Goal: Task Accomplishment & Management: Use online tool/utility

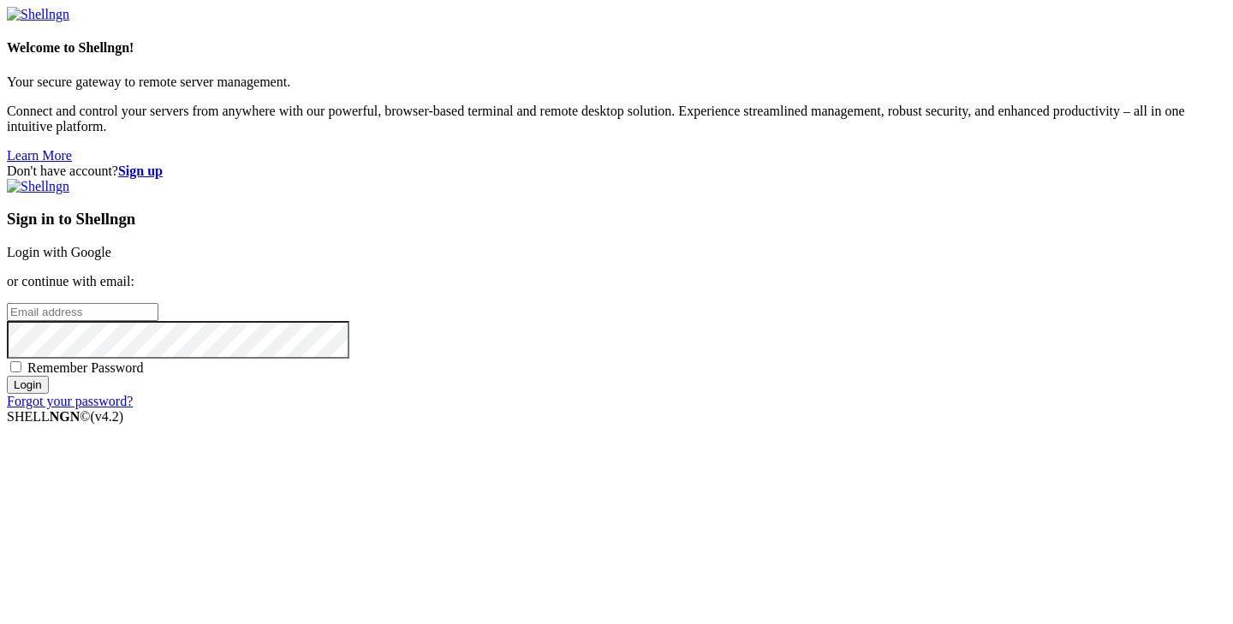
type input "root"
click at [755, 193] on div "Sign in to Shellngn Login with Google or continue with email: root Remember Pas…" at bounding box center [616, 294] width 1219 height 230
click at [111, 245] on link "Login with Google" at bounding box center [59, 252] width 104 height 15
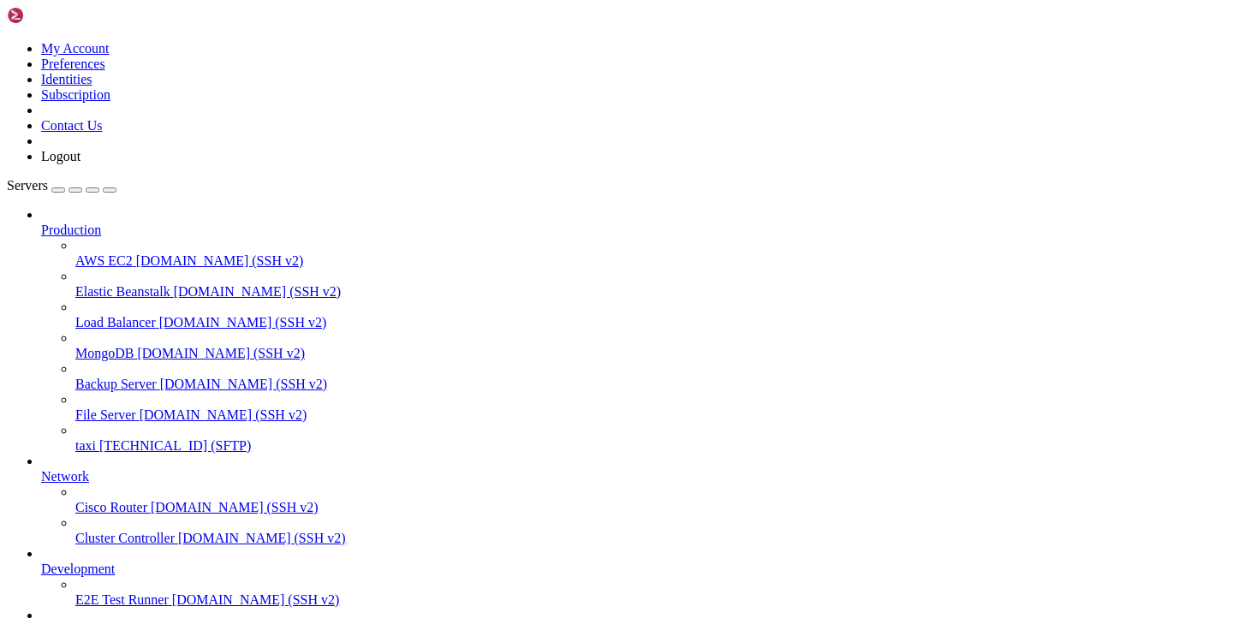
scroll to position [158, 0]
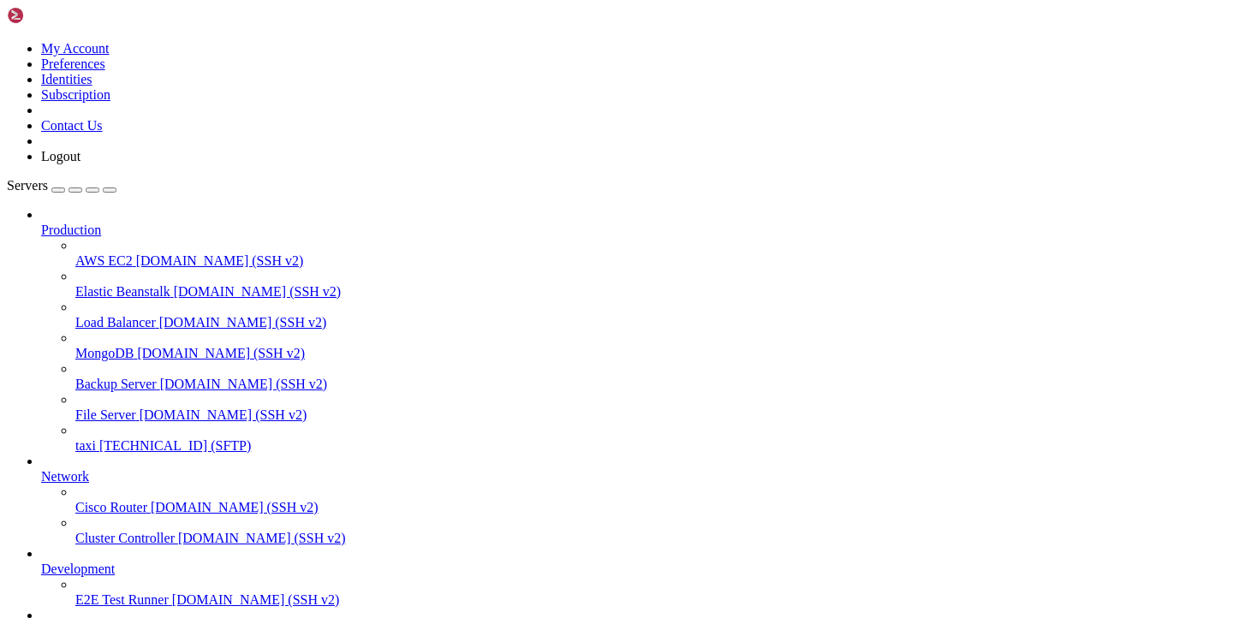
type input "/var/www/html/admin/routes"
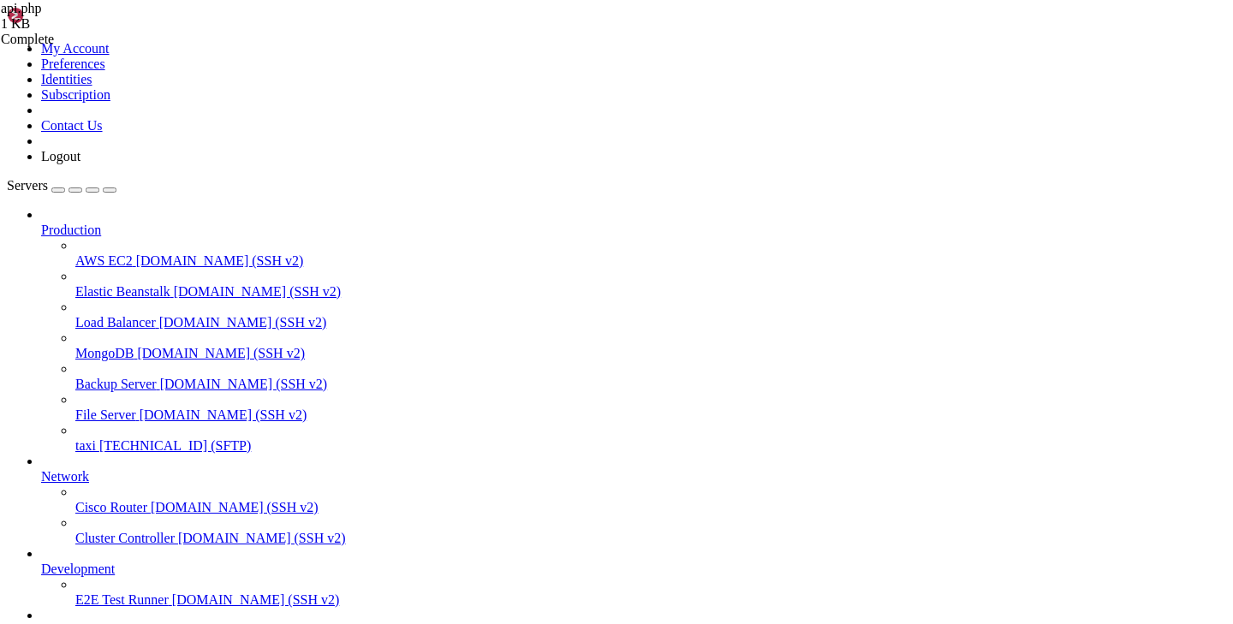
scroll to position [11, 0]
drag, startPoint x: 314, startPoint y: 602, endPoint x: 329, endPoint y: 544, distance: 59.2
drag, startPoint x: 316, startPoint y: 585, endPoint x: 305, endPoint y: 122, distance: 463.3
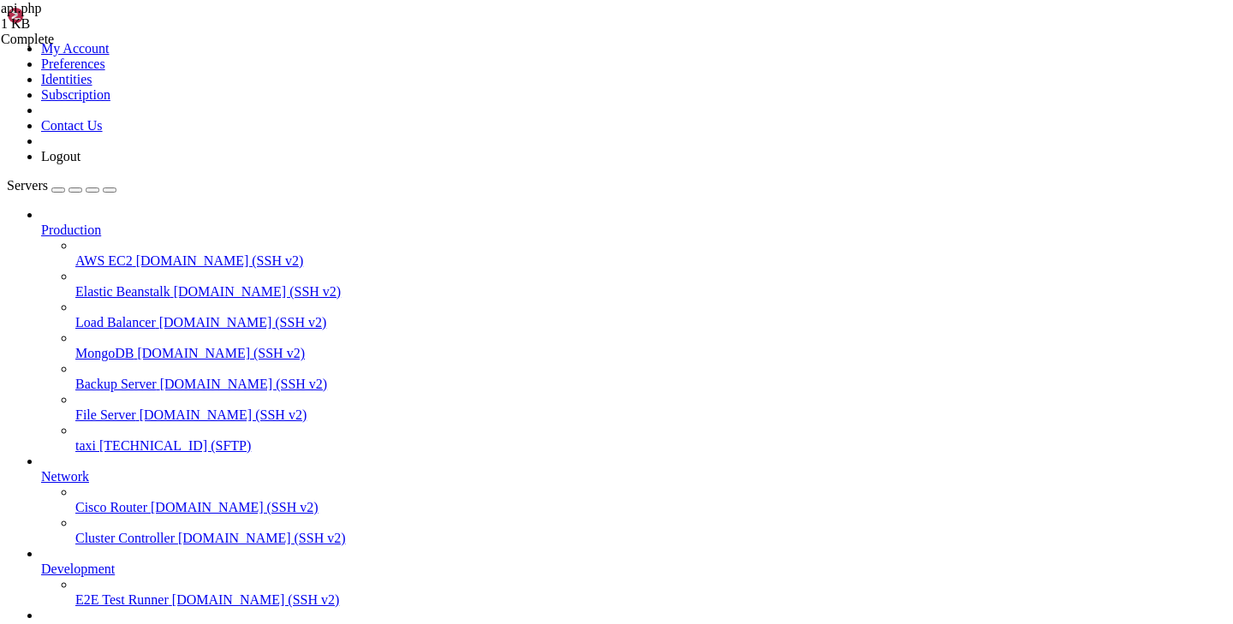
drag, startPoint x: 260, startPoint y: 85, endPoint x: 347, endPoint y: 597, distance: 519.2
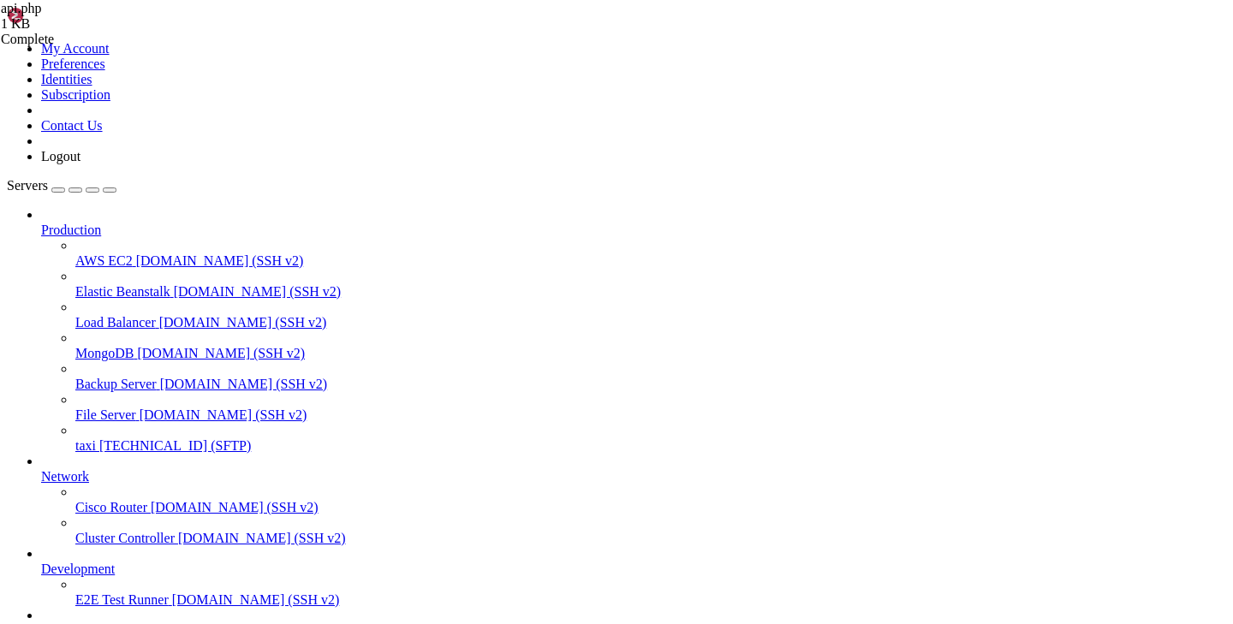
scroll to position [11, 0]
type textarea "// Custom route to return values as double type"
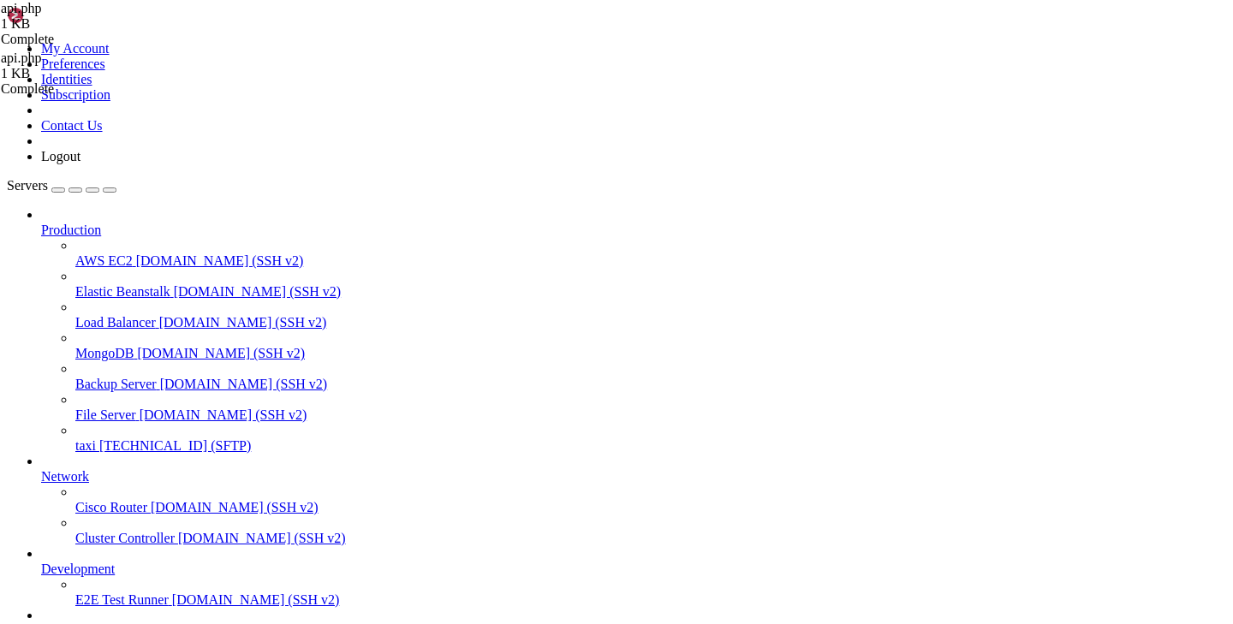
drag, startPoint x: 335, startPoint y: 444, endPoint x: 392, endPoint y: 448, distance: 57.5
drag, startPoint x: 420, startPoint y: 446, endPoint x: 334, endPoint y: 441, distance: 86.6
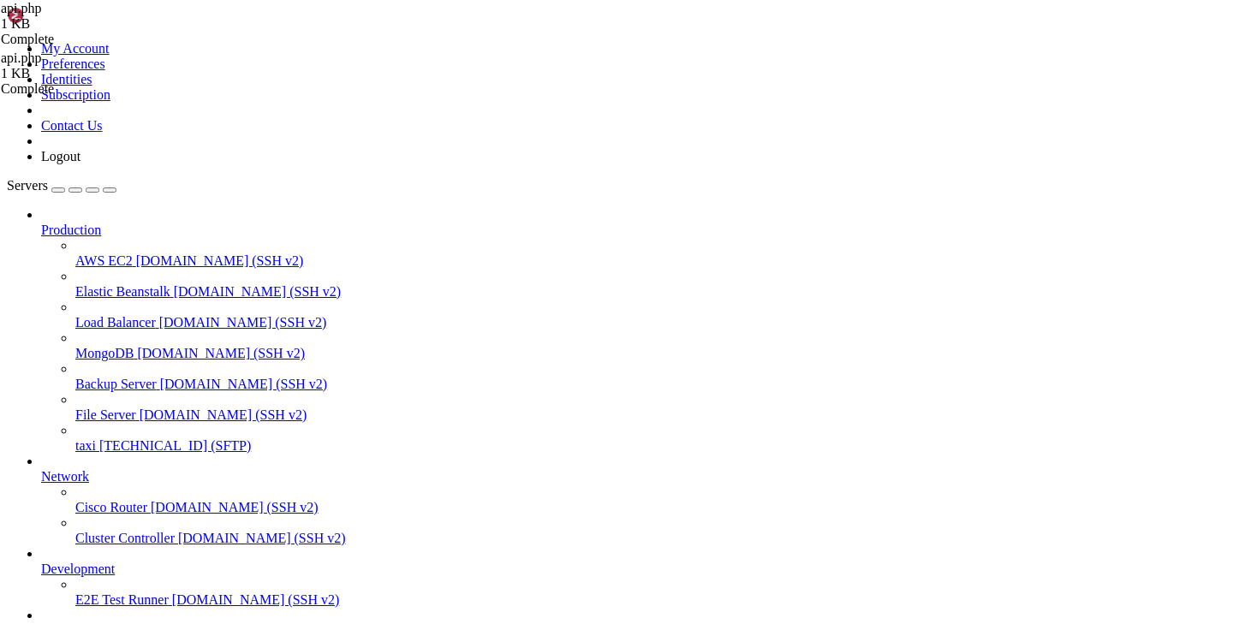
drag, startPoint x: 422, startPoint y: 359, endPoint x: 341, endPoint y: 359, distance: 81.3
drag, startPoint x: 285, startPoint y: 418, endPoint x: 258, endPoint y: 365, distance: 59.7
type textarea "Route::get('/print-message', function () { return response()->json(["
